Goal: Task Accomplishment & Management: Complete application form

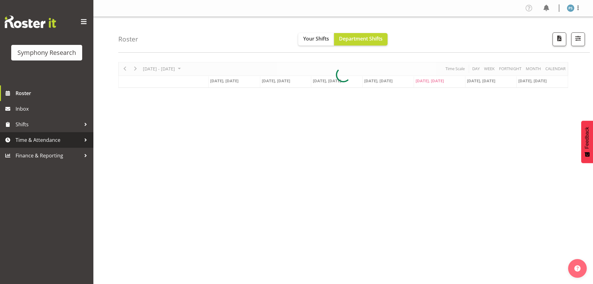
click at [75, 140] on span "Time & Attendance" at bounding box center [48, 139] width 65 height 9
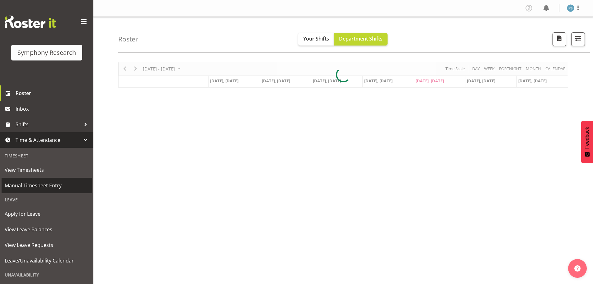
click at [63, 181] on span "Manual Timesheet Entry" at bounding box center [47, 185] width 84 height 9
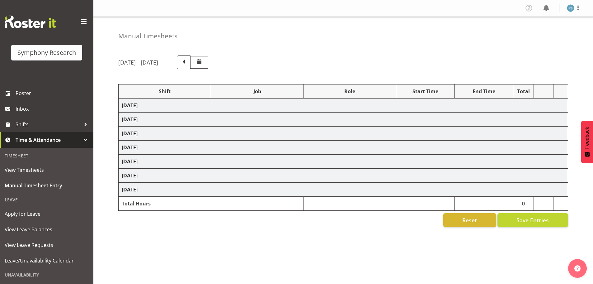
select select "22679"
select select "10499"
select select "2398"
select select "10499"
select select "2398"
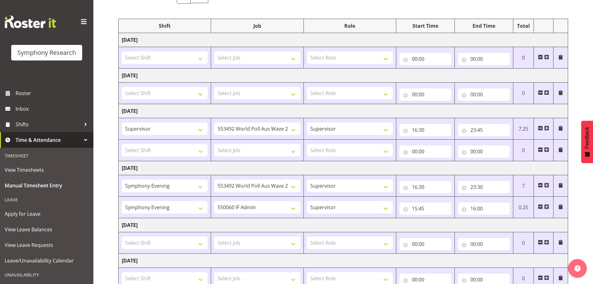
scroll to position [93, 0]
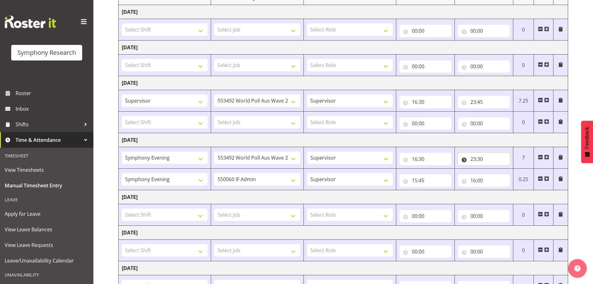
click at [482, 158] on input "23:30" at bounding box center [484, 159] width 52 height 12
click at [515, 173] on select "00 01 02 03 04 05 06 07 08 09 10 11 12 13 14 15 16 17 18 19 20 21 22 23 24 25 2…" at bounding box center [517, 175] width 14 height 12
select select "45"
click at [510, 169] on select "00 01 02 03 04 05 06 07 08 09 10 11 12 13 14 15 16 17 18 19 20 21 22 23 24 25 2…" at bounding box center [517, 175] width 14 height 12
type input "23:45"
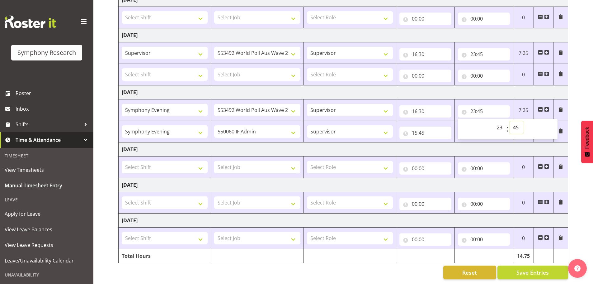
scroll to position [146, 0]
click at [524, 268] on span "Save Entries" at bounding box center [532, 272] width 32 height 8
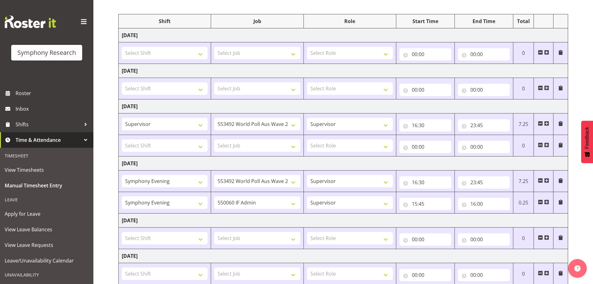
scroll to position [21, 0]
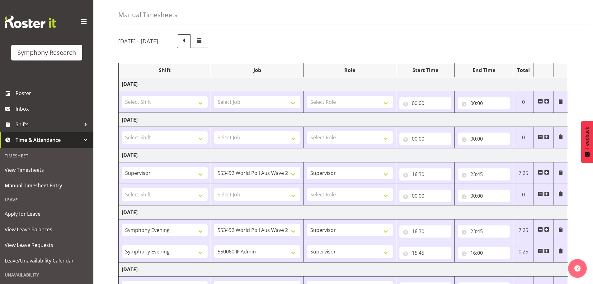
drag, startPoint x: 586, startPoint y: 5, endPoint x: 449, endPoint y: 41, distance: 142.5
click at [435, 38] on div "[DATE] - [DATE]" at bounding box center [343, 41] width 450 height 14
click at [560, 33] on div "[DATE] - [DATE] Shift Job Role Start Time End Time Total [DATE] Select Shift !!…" at bounding box center [355, 217] width 475 height 374
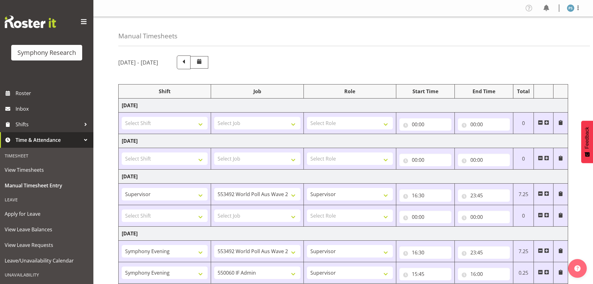
click at [579, 12] on div at bounding box center [577, 8] width 7 height 8
click at [543, 34] on link "Log Out" at bounding box center [552, 32] width 60 height 11
